Goal: Navigation & Orientation: Find specific page/section

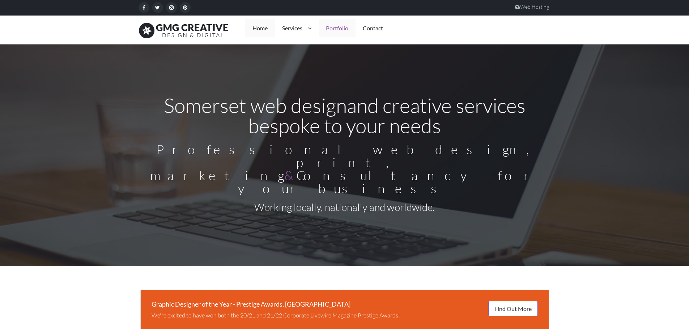
click at [342, 28] on link "Portfolio" at bounding box center [337, 28] width 37 height 18
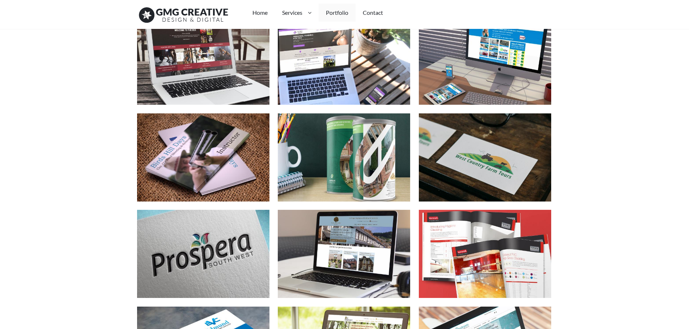
scroll to position [615, 0]
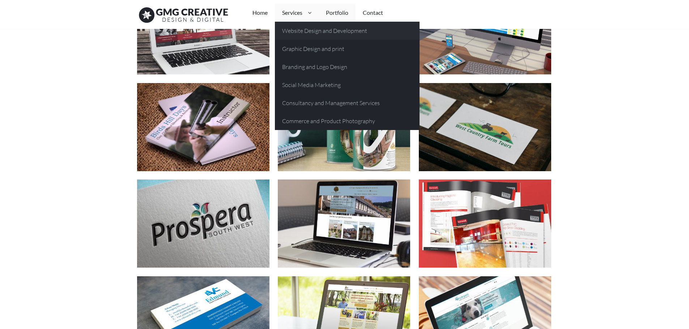
click at [317, 29] on link "Website Design and Development" at bounding box center [347, 31] width 145 height 18
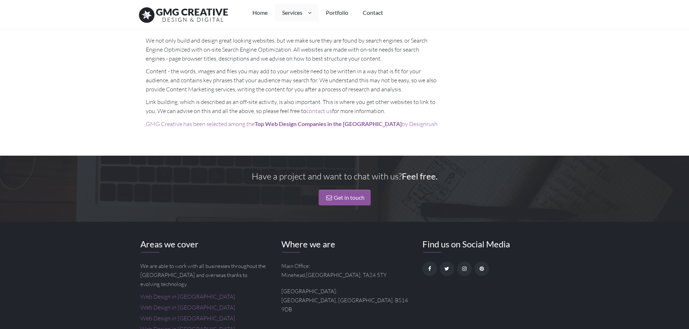
scroll to position [651, 0]
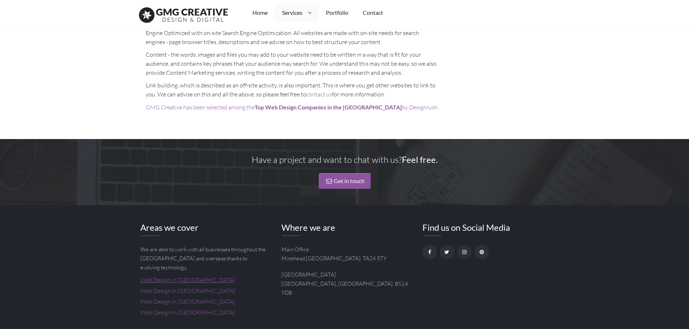
click at [191, 277] on link "Web Design in [GEOGRAPHIC_DATA]" at bounding box center [187, 280] width 95 height 7
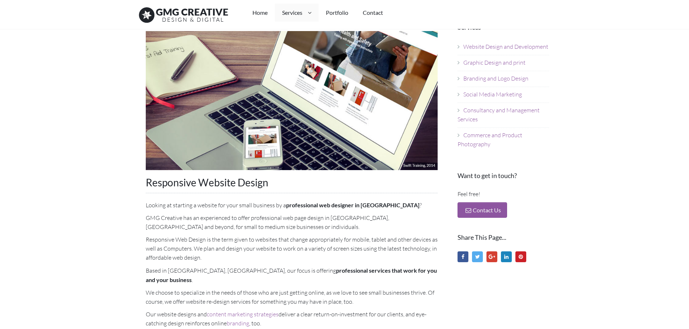
scroll to position [72, 0]
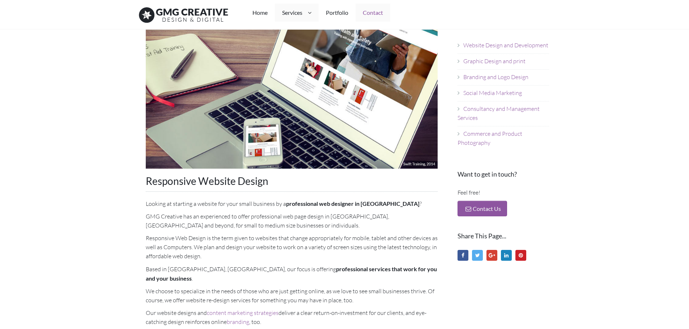
click at [375, 13] on link "Contact" at bounding box center [372, 13] width 35 height 18
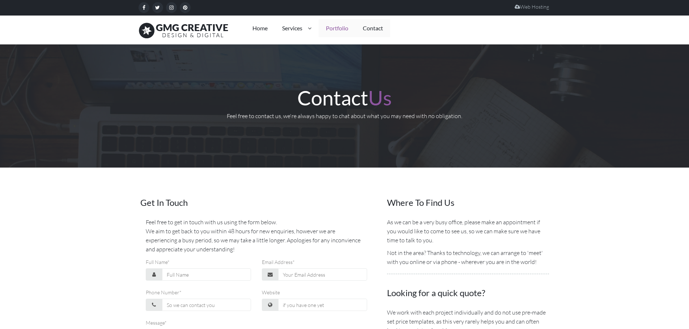
click at [342, 29] on link "Portfolio" at bounding box center [337, 28] width 37 height 18
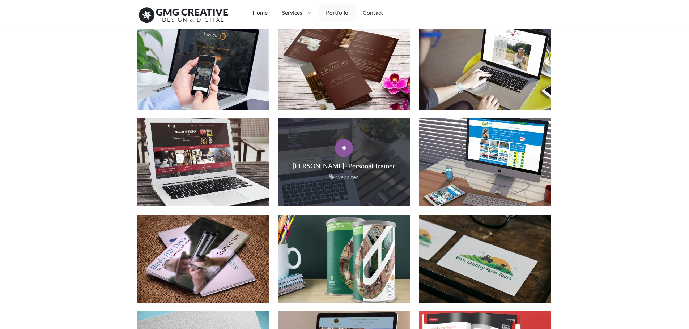
scroll to position [470, 0]
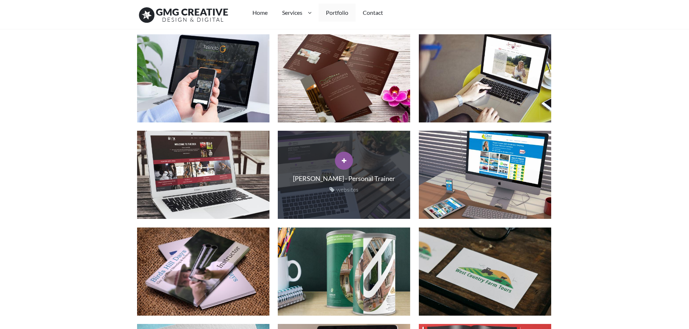
click at [340, 163] on div at bounding box center [344, 161] width 18 height 18
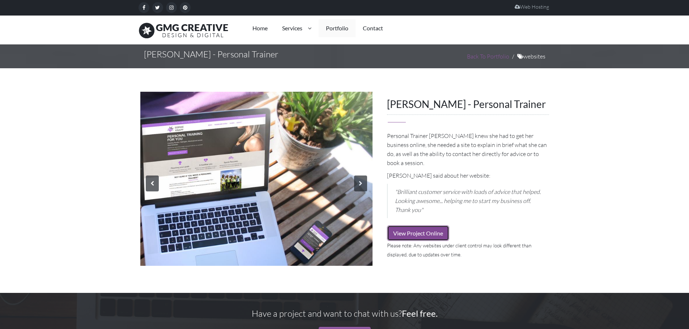
click at [421, 226] on link "View Project Online" at bounding box center [418, 234] width 62 height 16
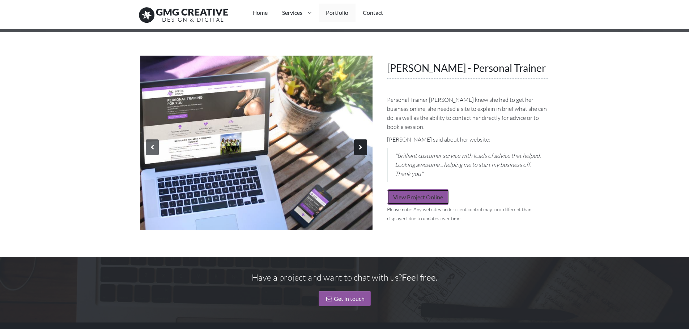
click at [362, 148] on div at bounding box center [360, 148] width 13 height 16
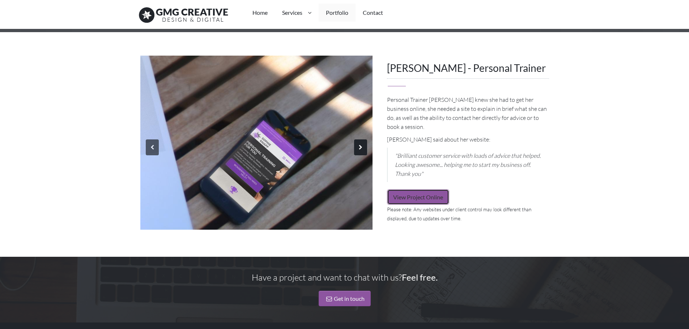
click at [361, 148] on div at bounding box center [360, 148] width 13 height 16
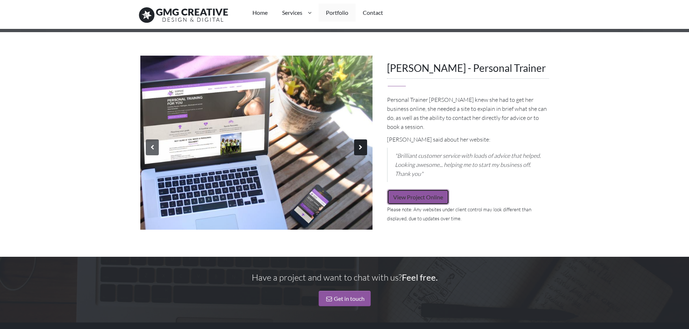
click at [361, 148] on div at bounding box center [360, 148] width 13 height 16
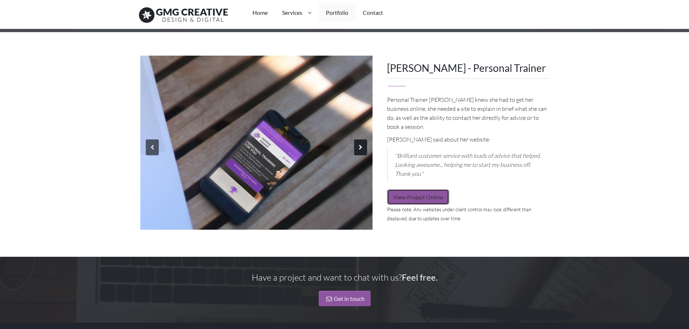
click at [361, 148] on div at bounding box center [360, 148] width 13 height 16
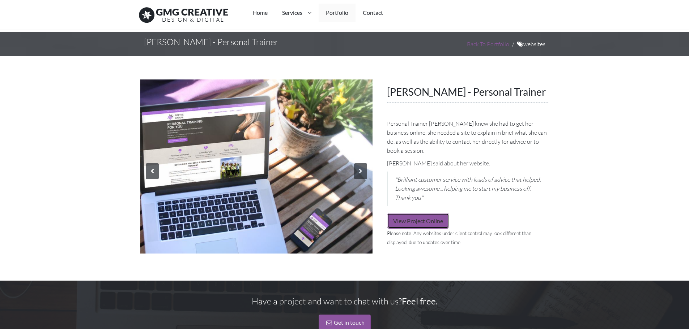
scroll to position [0, 0]
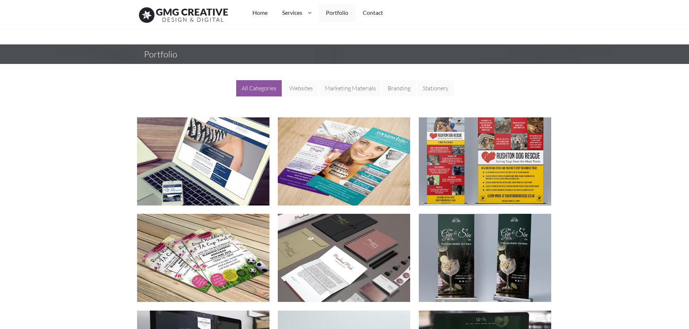
scroll to position [470, 0]
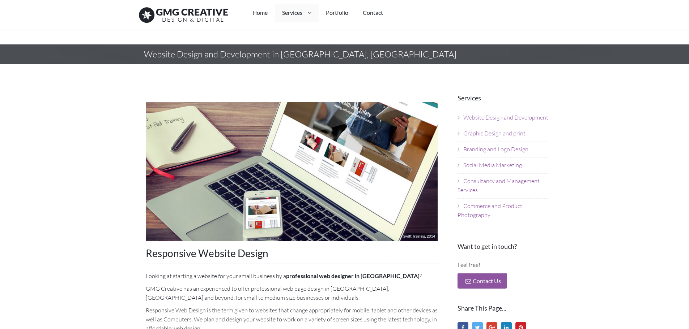
scroll to position [72, 0]
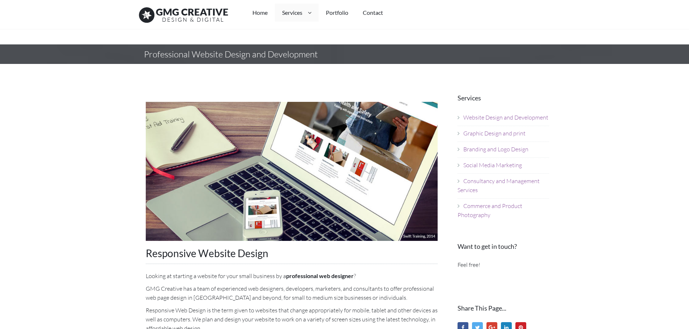
scroll to position [651, 0]
